Goal: Check status: Check status

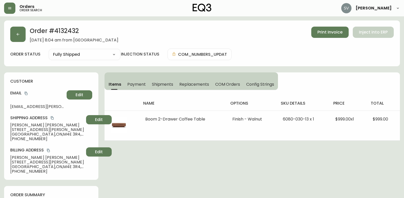
select select "FULLY_SHIPPED"
click at [9, 6] on icon "button" at bounding box center [10, 8] width 4 height 4
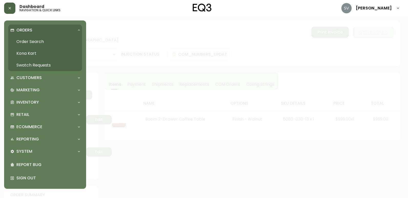
click at [36, 42] on link "Order Search" at bounding box center [45, 42] width 74 height 12
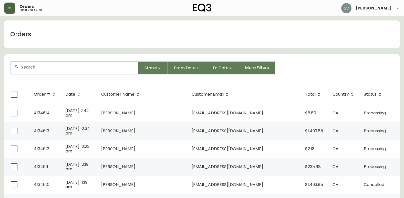
click at [63, 64] on div at bounding box center [75, 68] width 128 height 13
drag, startPoint x: 64, startPoint y: 64, endPoint x: 47, endPoint y: 68, distance: 17.3
click at [46, 66] on input "text" at bounding box center [77, 67] width 113 height 5
paste input "4134546"
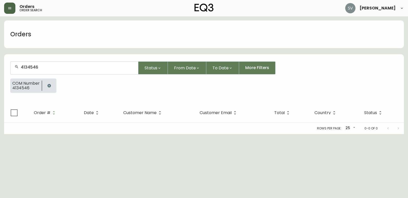
type input "4134546"
click at [49, 86] on icon "button" at bounding box center [48, 85] width 3 height 3
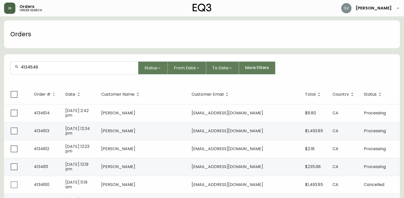
click at [61, 70] on div "4134546" at bounding box center [75, 68] width 128 height 13
click at [79, 65] on div "4134546" at bounding box center [75, 68] width 128 height 13
click at [91, 77] on form "4134546 Status From Date To Date More Filters" at bounding box center [202, 69] width 396 height 29
click at [93, 65] on input "4134546" at bounding box center [77, 67] width 113 height 5
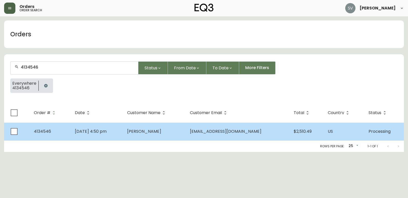
click at [179, 131] on td "[PERSON_NAME]" at bounding box center [154, 132] width 63 height 18
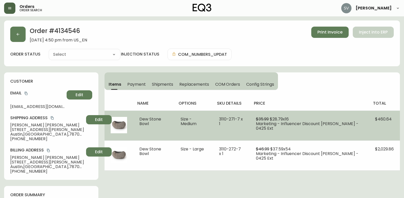
type input "Processing"
select select "PROCESSING"
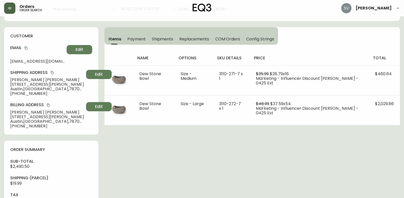
scroll to position [51, 0]
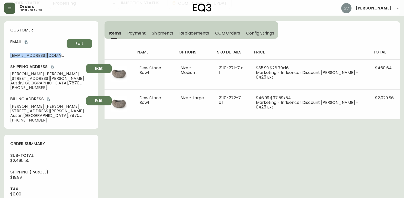
drag, startPoint x: 63, startPoint y: 56, endPoint x: 7, endPoint y: 57, distance: 56.4
click at [7, 57] on div "customer Email [EMAIL_ADDRESS][DOMAIN_NAME] Edit Shipping Address [PERSON_NAME]…" at bounding box center [51, 75] width 94 height 108
drag, startPoint x: 7, startPoint y: 57, endPoint x: 33, endPoint y: 56, distance: 25.7
drag, startPoint x: 33, startPoint y: 56, endPoint x: 159, endPoint y: 163, distance: 165.0
click at [159, 163] on div "Order # 4134546 [DATE] 4:50 pm from US_EN Print Invoice Inject into ERP order s…" at bounding box center [202, 186] width 396 height 435
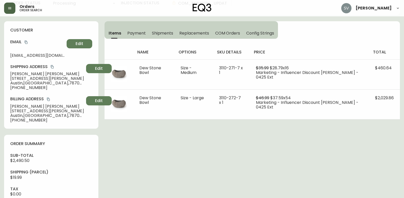
click at [26, 42] on icon "copy" at bounding box center [26, 43] width 4 height 4
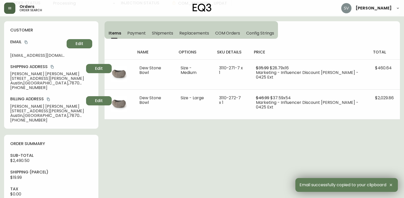
click at [182, 153] on div "Order # 4134546 [DATE] 4:50 pm from US_EN Print Invoice Inject into ERP order s…" at bounding box center [202, 186] width 396 height 435
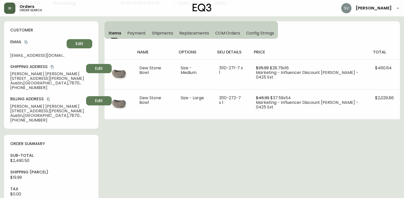
click at [23, 57] on span "[EMAIL_ADDRESS][DOMAIN_NAME]" at bounding box center [37, 55] width 54 height 5
click at [27, 42] on icon "copy" at bounding box center [26, 42] width 3 height 3
